Goal: Information Seeking & Learning: Learn about a topic

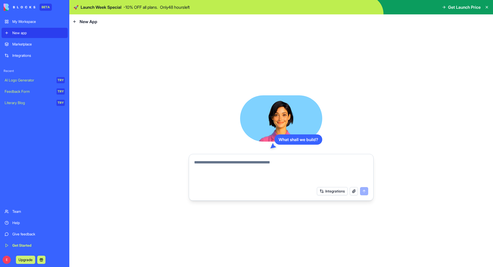
click at [232, 174] on textarea at bounding box center [281, 171] width 174 height 25
type textarea "*"
type textarea "**********"
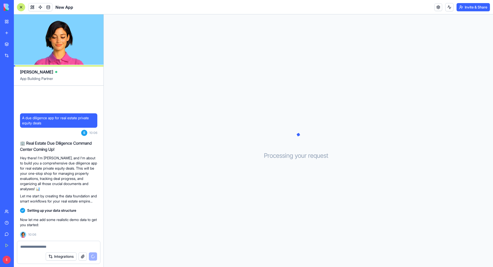
click at [413, 146] on div "Processing your request . . ." at bounding box center [298, 140] width 389 height 252
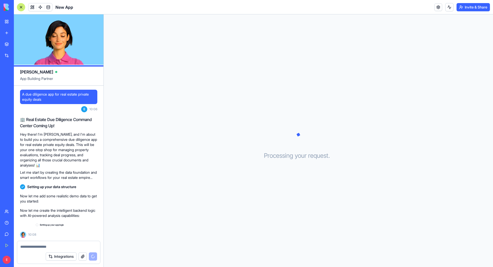
scroll to position [4, 0]
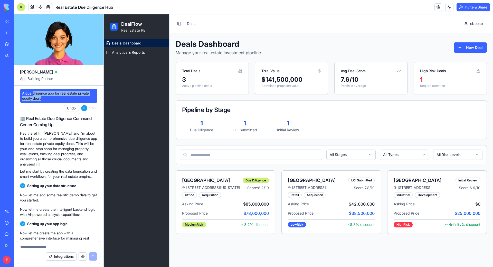
drag, startPoint x: 52, startPoint y: 99, endPoint x: 33, endPoint y: 87, distance: 22.7
click at [33, 87] on div "A due diligence app for real estate private equity deals Undo E 10:06 🏢 Real Es…" at bounding box center [59, 237] width 90 height 304
click at [10, 10] on img at bounding box center [20, 7] width 32 height 7
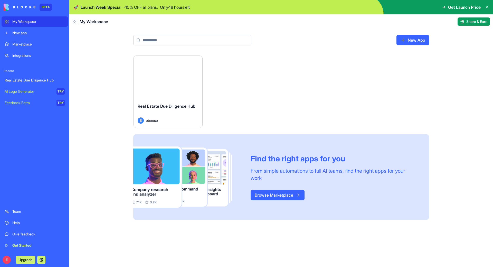
click at [236, 108] on div "Launch Real Estate Due Diligence Hub E ebeese Find the right apps for you From …" at bounding box center [281, 137] width 296 height 164
click at [100, 63] on div "Launch Real Estate Due Diligence Hub E ebeese Find the right apps for you From …" at bounding box center [280, 160] width 423 height 211
click at [360, 88] on div "Launch Real Estate Due Diligence Hub E ebeese Find the right apps for you From …" at bounding box center [281, 137] width 296 height 164
click at [193, 85] on div "Launch" at bounding box center [167, 77] width 69 height 43
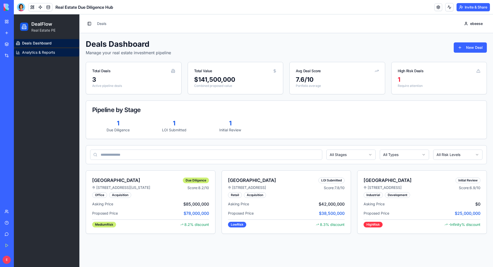
click at [54, 53] on span "Analytics & Reports" at bounding box center [38, 52] width 33 height 5
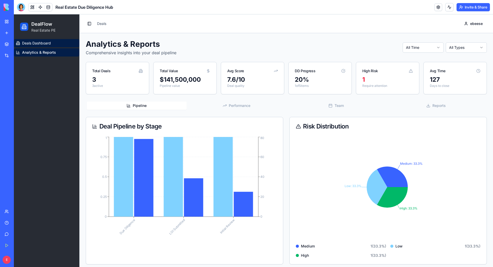
click at [44, 44] on span "Deals Dashboard" at bounding box center [36, 43] width 29 height 5
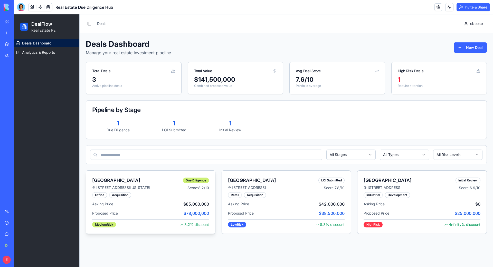
click at [148, 188] on div "[STREET_ADDRESS][US_STATE]" at bounding box center [137, 187] width 91 height 5
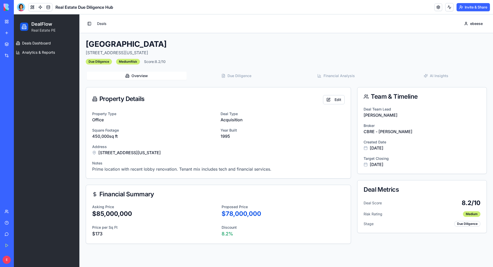
click at [97, 23] on link "Deals" at bounding box center [101, 23] width 9 height 4
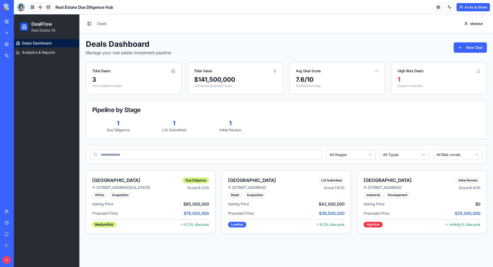
click at [174, 127] on div "1 LOI Submitted" at bounding box center [174, 125] width 52 height 13
click at [315, 107] on div "Pipeline by Stage" at bounding box center [286, 110] width 388 height 6
click at [8, 33] on link "New app" at bounding box center [12, 33] width 21 height 10
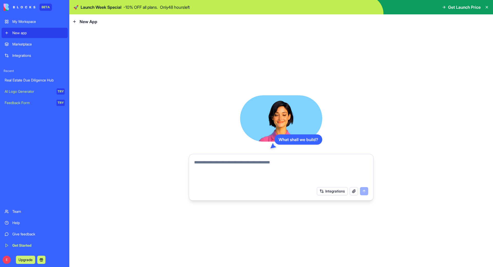
click at [29, 83] on link "Real Estate Due Diligence Hub" at bounding box center [35, 80] width 66 height 10
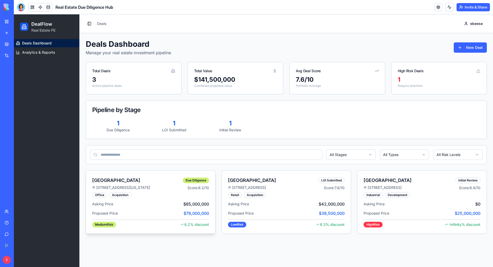
click at [112, 220] on div "Medium Risk 8.2 % discount" at bounding box center [150, 223] width 117 height 8
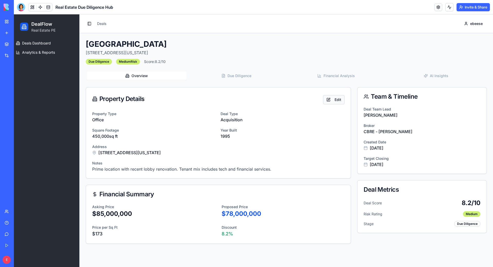
click at [330, 99] on button "Edit" at bounding box center [334, 99] width 22 height 9
click at [342, 102] on button "Edit" at bounding box center [334, 99] width 22 height 9
click at [334, 101] on button "Edit" at bounding box center [334, 99] width 22 height 9
click at [327, 103] on button "Edit" at bounding box center [334, 99] width 22 height 9
click at [313, 199] on div "Financial Summary" at bounding box center [218, 194] width 264 height 18
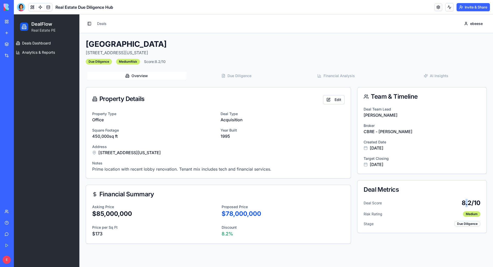
drag, startPoint x: 465, startPoint y: 206, endPoint x: 469, endPoint y: 205, distance: 4.3
click at [469, 205] on span "8.2 /10" at bounding box center [470, 203] width 19 height 8
click at [325, 224] on div "Discount 8.2 %" at bounding box center [282, 230] width 123 height 13
click at [331, 98] on button "Edit" at bounding box center [334, 99] width 22 height 9
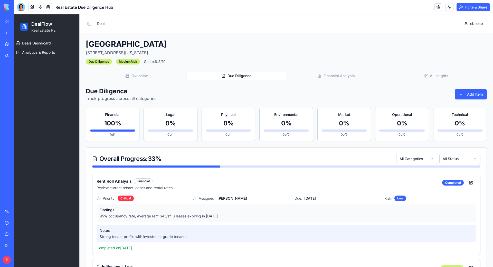
click at [254, 75] on button "Due Diligence" at bounding box center [236, 76] width 100 height 8
drag, startPoint x: 297, startPoint y: 71, endPoint x: 310, endPoint y: 77, distance: 13.8
click at [303, 74] on div "Overview Due Diligence Financial Analysis AI Insights" at bounding box center [286, 76] width 401 height 10
click at [330, 79] on button "Financial Analysis" at bounding box center [336, 76] width 100 height 8
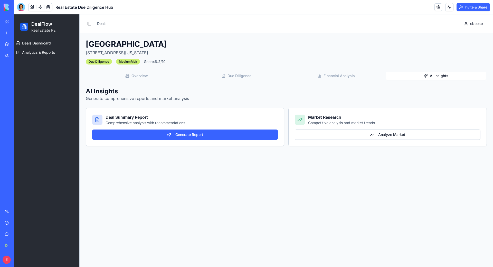
click at [426, 74] on button "AI Insights" at bounding box center [436, 76] width 100 height 8
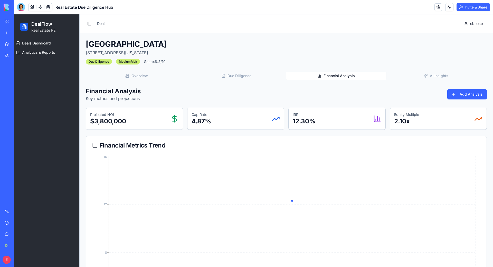
click at [330, 75] on button "Financial Analysis" at bounding box center [336, 76] width 100 height 8
drag, startPoint x: 251, startPoint y: 77, endPoint x: 240, endPoint y: 78, distance: 11.0
click at [251, 78] on button "Due Diligence" at bounding box center [236, 76] width 100 height 8
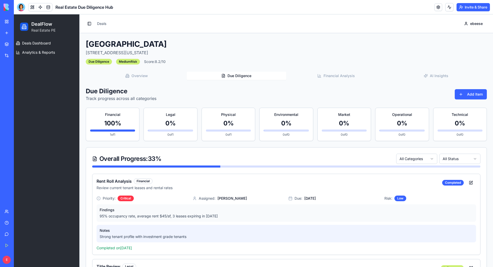
click at [138, 66] on div "Meridian Office Tower 1250 Broadway, New York, NY 10001 Due Diligence Medium Ri…" at bounding box center [286, 220] width 401 height 363
click at [136, 69] on div "Meridian Office Tower 1250 Broadway, New York, NY 10001 Due Diligence Medium Ri…" at bounding box center [286, 220] width 401 height 363
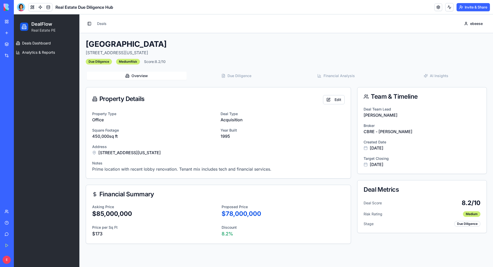
click at [137, 73] on button "Overview" at bounding box center [137, 76] width 100 height 8
click at [336, 100] on button "Edit" at bounding box center [334, 99] width 22 height 9
click at [342, 99] on button "Edit" at bounding box center [334, 99] width 22 height 9
click at [336, 100] on button "Edit" at bounding box center [334, 99] width 22 height 9
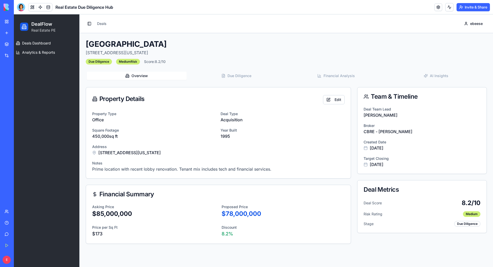
click at [188, 188] on div "Financial Summary" at bounding box center [218, 194] width 264 height 18
click at [144, 212] on p "$85,000,000" at bounding box center [153, 213] width 123 height 8
click at [233, 212] on p "$78,000,000" at bounding box center [282, 213] width 123 height 8
click at [169, 76] on button "Overview" at bounding box center [137, 76] width 100 height 8
click at [132, 62] on div "Medium Risk" at bounding box center [128, 62] width 24 height 6
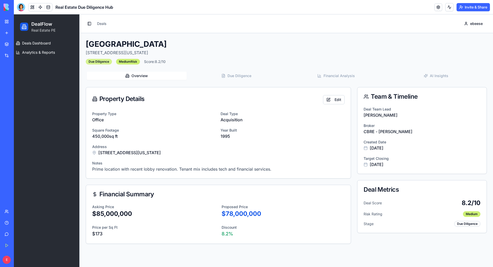
click at [99, 62] on div "Due Diligence" at bounding box center [99, 62] width 26 height 6
click at [104, 23] on link "Deals" at bounding box center [101, 23] width 9 height 4
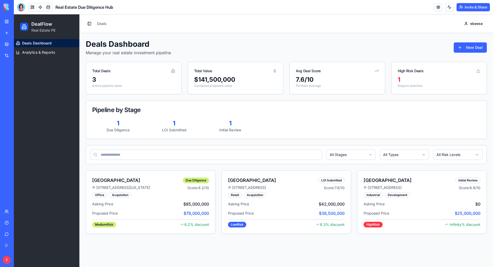
click at [266, 76] on div "$141,500,000" at bounding box center [235, 79] width 83 height 8
click at [232, 126] on div "1" at bounding box center [230, 123] width 52 height 8
click at [240, 225] on div "Low Risk" at bounding box center [237, 224] width 18 height 6
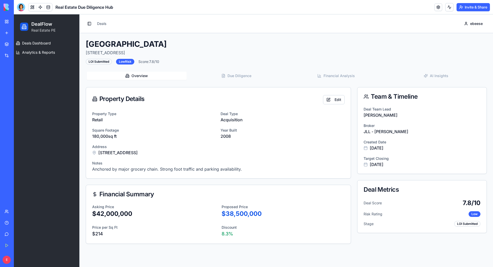
click at [174, 78] on button "Overview" at bounding box center [137, 76] width 100 height 8
click at [144, 169] on p "Anchored by major grocery chain. Strong foot traffic and parking availability." at bounding box center [218, 169] width 252 height 6
drag, startPoint x: 334, startPoint y: 67, endPoint x: 336, endPoint y: 76, distance: 8.9
click at [334, 67] on div "Riverside Retail Plaza 3400 Sunset Blvd, Los Angeles, CA 90026 LOI Submitted Lo…" at bounding box center [286, 141] width 401 height 204
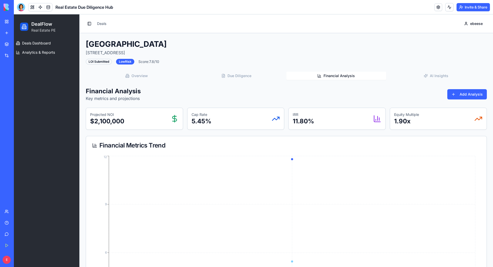
click at [336, 76] on button "Financial Analysis" at bounding box center [336, 76] width 100 height 8
click at [325, 126] on div "IRR 11.80%" at bounding box center [336, 119] width 97 height 22
click at [471, 96] on button "Add Analysis" at bounding box center [467, 94] width 40 height 10
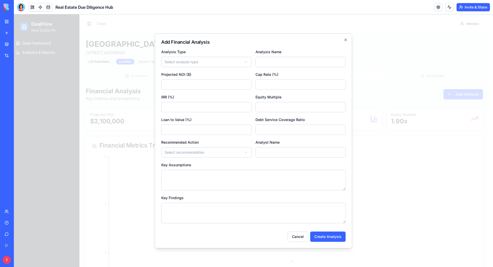
click at [219, 70] on form "**********" at bounding box center [253, 144] width 184 height 193
click at [215, 63] on body "**********" at bounding box center [251, 261] width 475 height 495
click at [302, 236] on button "Cancel" at bounding box center [297, 236] width 21 height 10
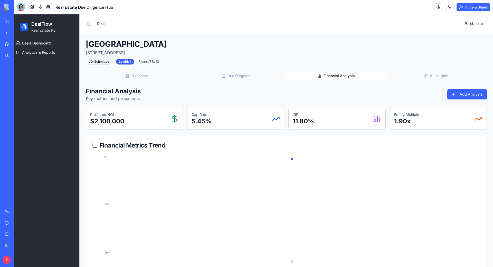
drag, startPoint x: 237, startPoint y: 91, endPoint x: 347, endPoint y: 81, distance: 111.3
click at [238, 91] on div "Financial Analysis Key metrics and projections Add Analysis" at bounding box center [286, 94] width 401 height 14
click at [416, 76] on button "AI Insights" at bounding box center [436, 76] width 100 height 8
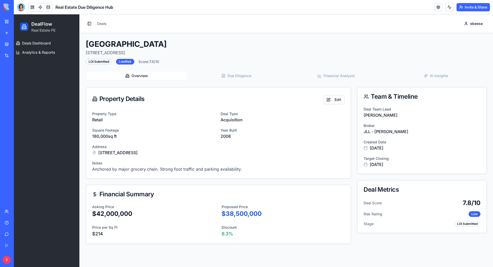
click at [149, 77] on button "Overview" at bounding box center [137, 76] width 100 height 8
click at [124, 60] on div "Low Risk" at bounding box center [125, 62] width 18 height 6
click at [145, 77] on button "Overview" at bounding box center [137, 76] width 100 height 8
click at [259, 72] on div "Overview Due Diligence Financial Analysis AI Insights" at bounding box center [286, 76] width 401 height 10
click at [239, 72] on button "Due Diligence" at bounding box center [236, 76] width 100 height 8
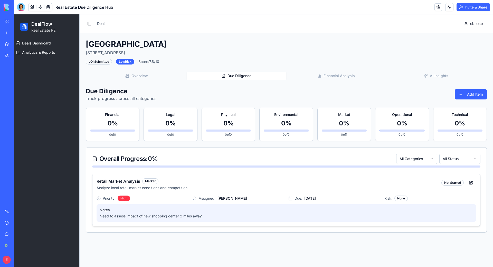
click at [219, 199] on span "David Park" at bounding box center [232, 197] width 30 height 5
click at [142, 73] on button "Overview" at bounding box center [137, 76] width 100 height 8
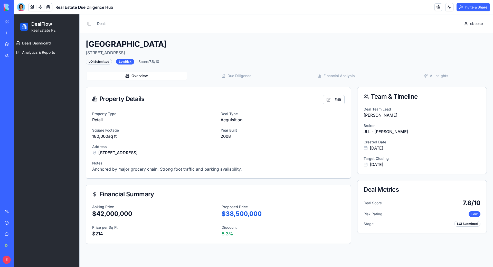
click at [225, 207] on label "Proposed Price" at bounding box center [234, 206] width 26 height 4
click at [121, 197] on div "Financial Summary" at bounding box center [218, 194] width 252 height 6
click at [337, 104] on button "Edit" at bounding box center [334, 99] width 22 height 9
click at [332, 100] on button "Edit" at bounding box center [334, 99] width 22 height 9
click at [336, 96] on button "Edit" at bounding box center [334, 99] width 22 height 9
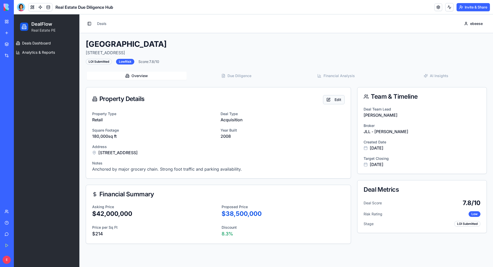
click at [336, 96] on button "Edit" at bounding box center [334, 99] width 22 height 9
click at [27, 42] on span "Deals Dashboard" at bounding box center [36, 43] width 29 height 5
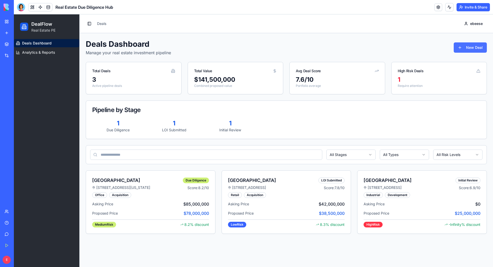
click at [470, 46] on button "New Deal" at bounding box center [469, 47] width 33 height 10
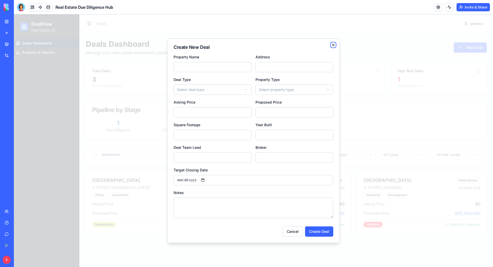
click at [334, 44] on icon "button" at bounding box center [333, 45] width 4 height 4
